Goal: Information Seeking & Learning: Learn about a topic

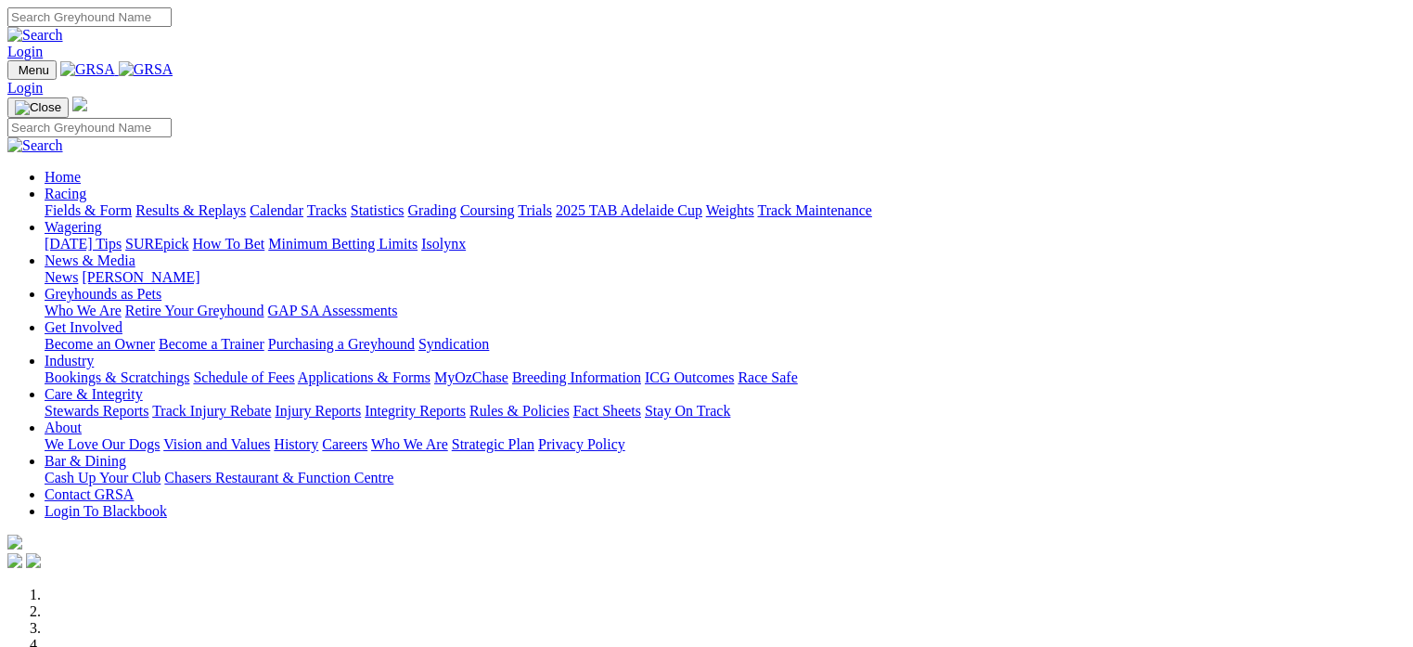
click at [86, 186] on link "Racing" at bounding box center [66, 194] width 42 height 16
click at [51, 202] on link "Fields & Form" at bounding box center [88, 210] width 87 height 16
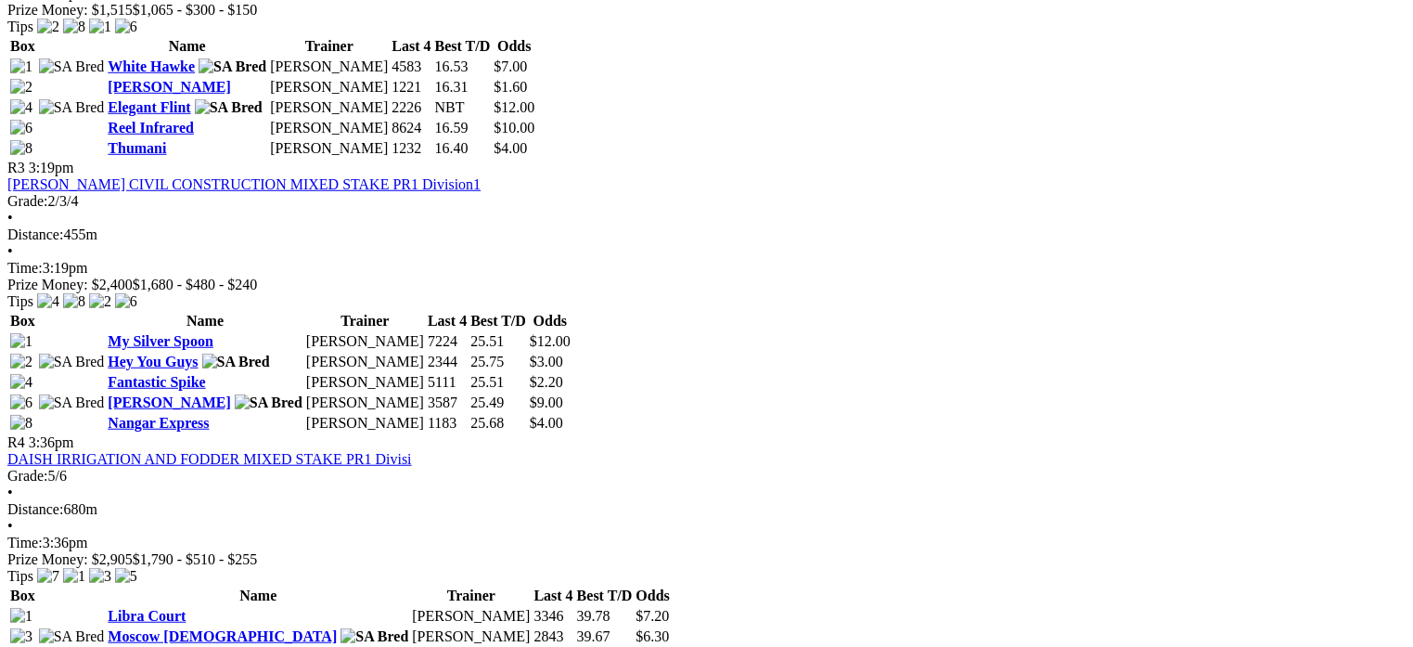
scroll to position [1346, 0]
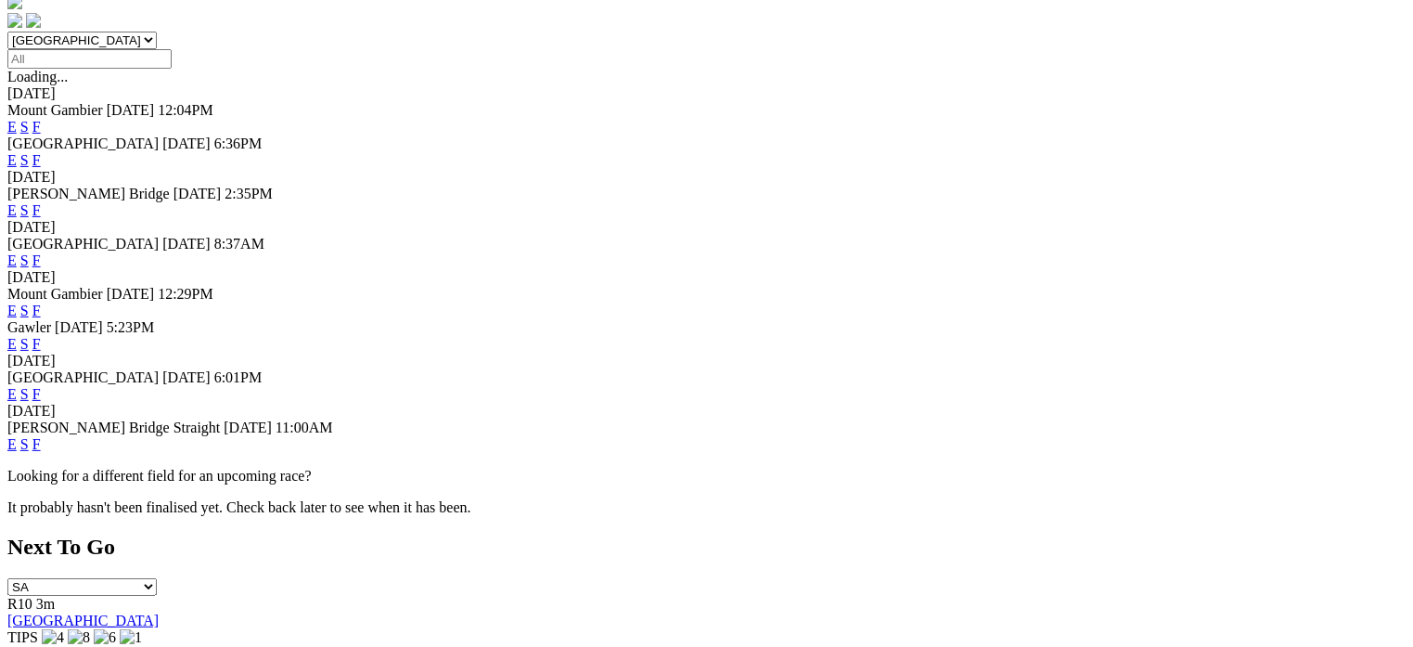
scroll to position [578, 0]
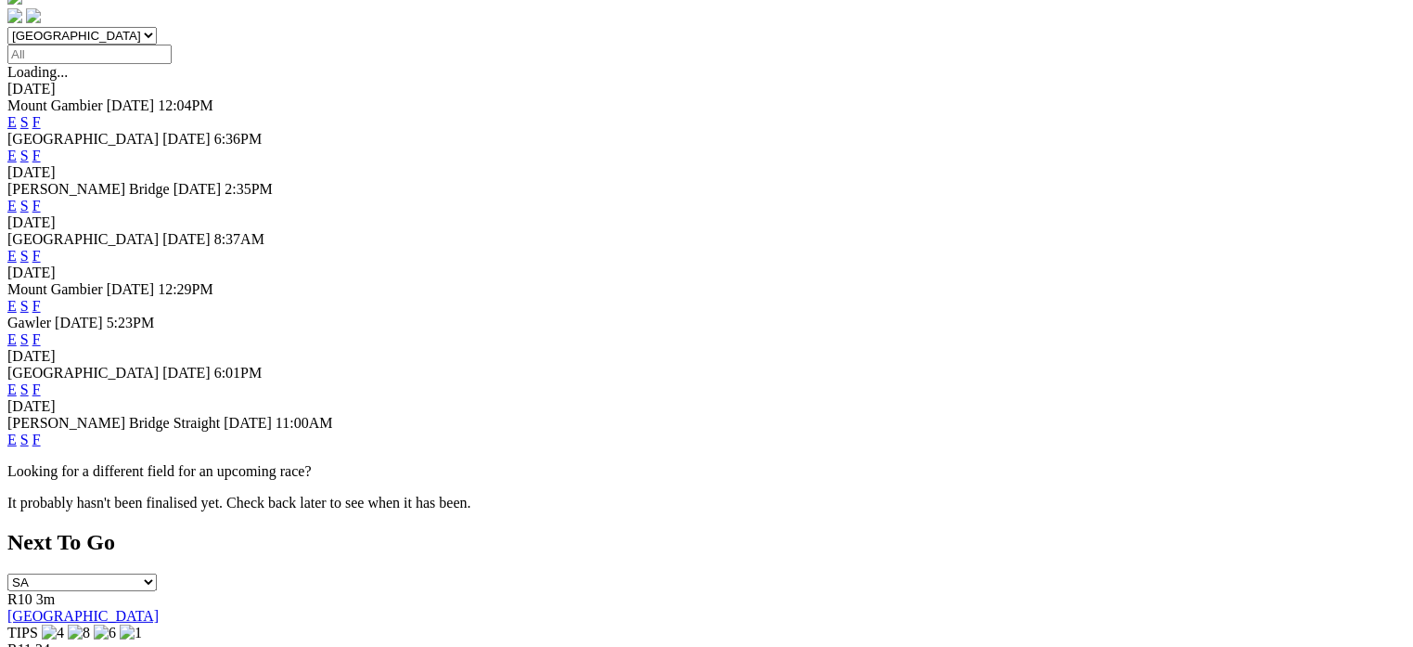
click at [41, 381] on link "F" at bounding box center [36, 389] width 8 height 16
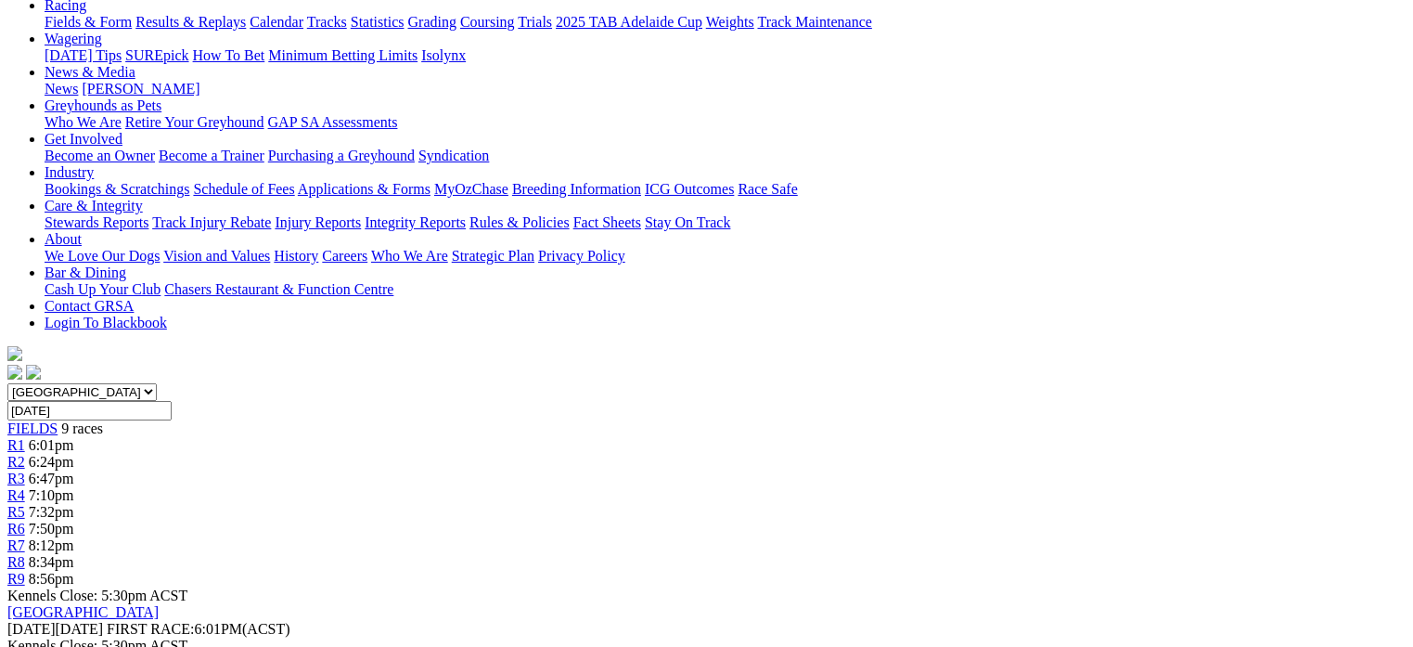
scroll to position [217, 0]
